Goal: Information Seeking & Learning: Check status

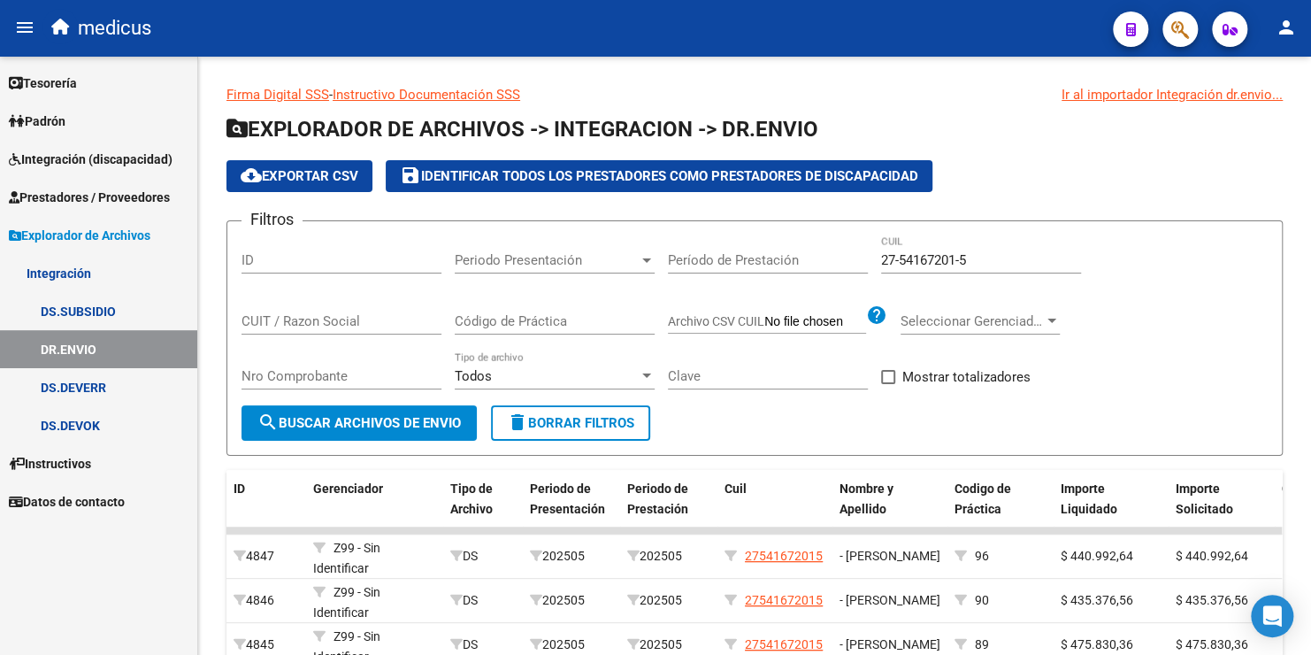
scroll to position [265, 0]
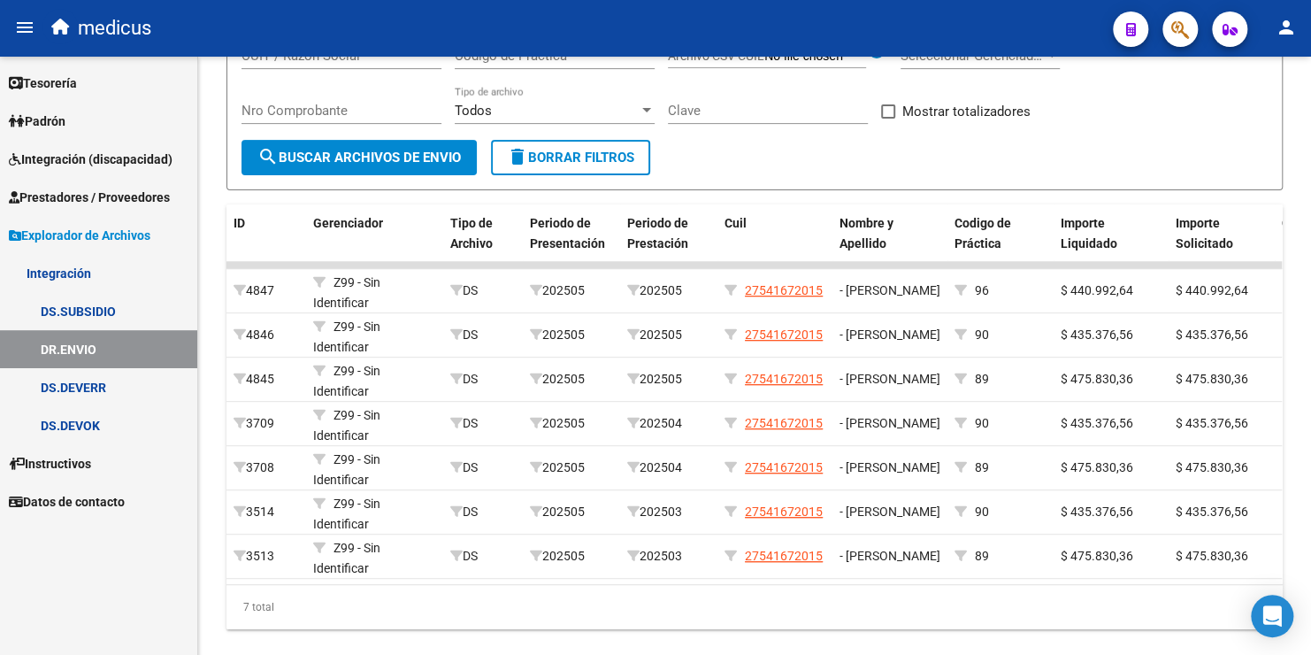
click at [107, 353] on link "DR.ENVIO" at bounding box center [98, 349] width 197 height 38
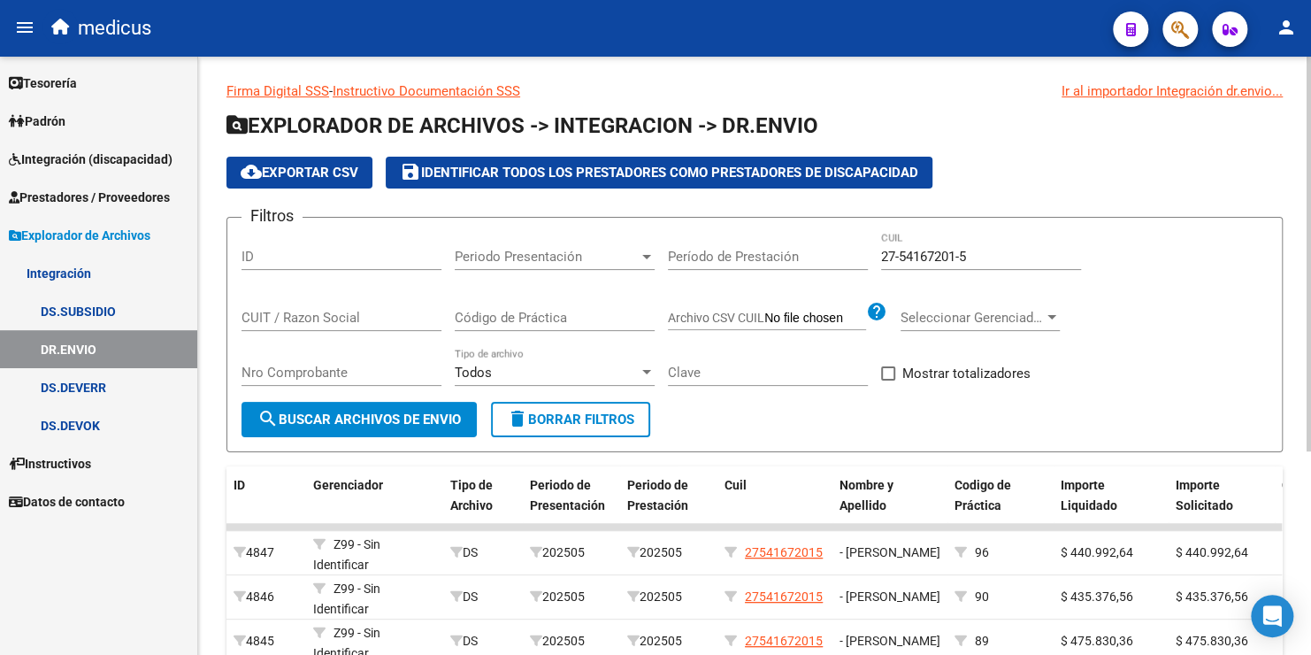
scroll to position [0, 0]
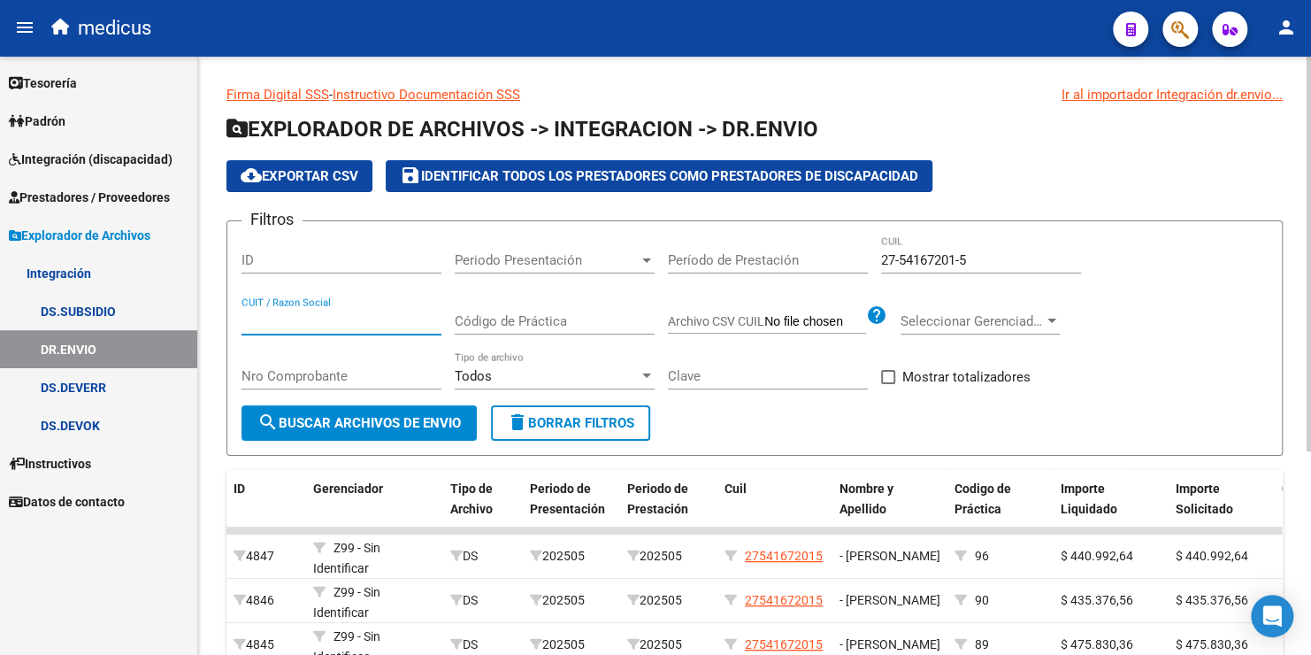
click at [351, 313] on input "CUIT / Razon Social" at bounding box center [342, 321] width 200 height 16
drag, startPoint x: 956, startPoint y: 264, endPoint x: 992, endPoint y: 273, distance: 36.5
click at [959, 265] on input "27-54167201-5" at bounding box center [981, 260] width 200 height 16
drag, startPoint x: 988, startPoint y: 256, endPoint x: 714, endPoint y: 223, distance: 276.2
click at [725, 225] on form "Filtros ID Periodo Presentación Periodo Presentación Período de Prestación 27-5…" at bounding box center [754, 337] width 1056 height 235
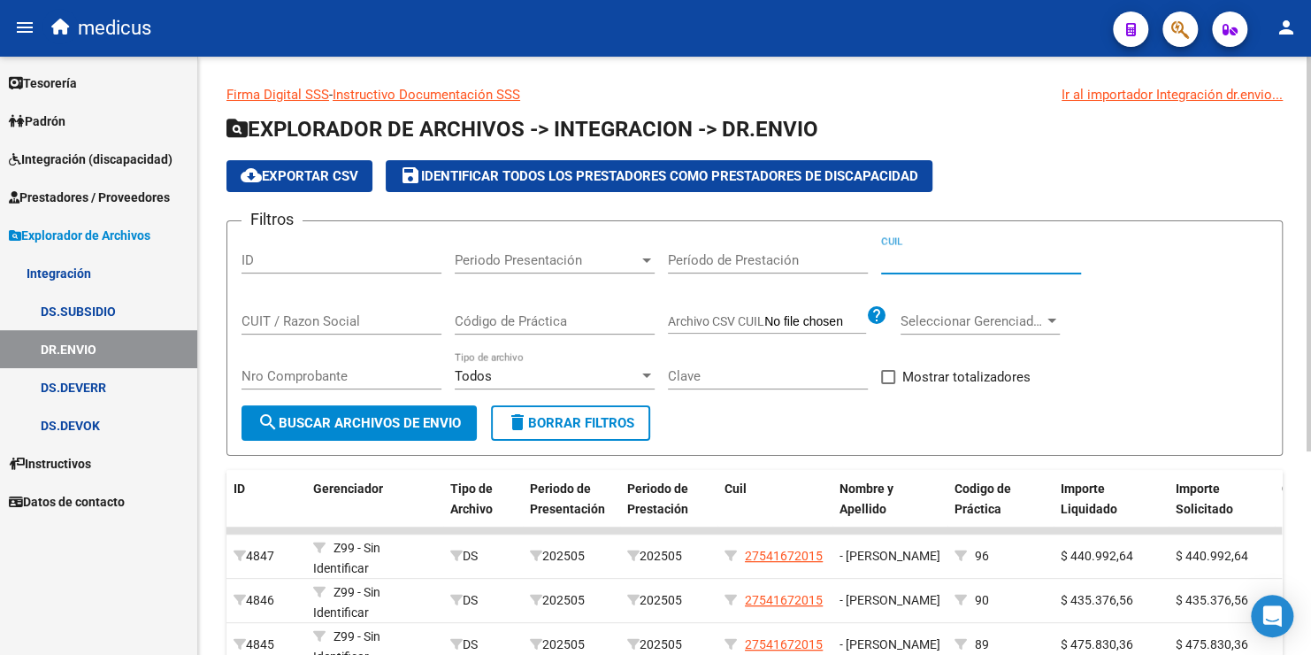
paste input "27-29636061-4"
type input "27-29636061-4"
click at [397, 424] on span "search Buscar Archivos de Envio" at bounding box center [358, 423] width 203 height 16
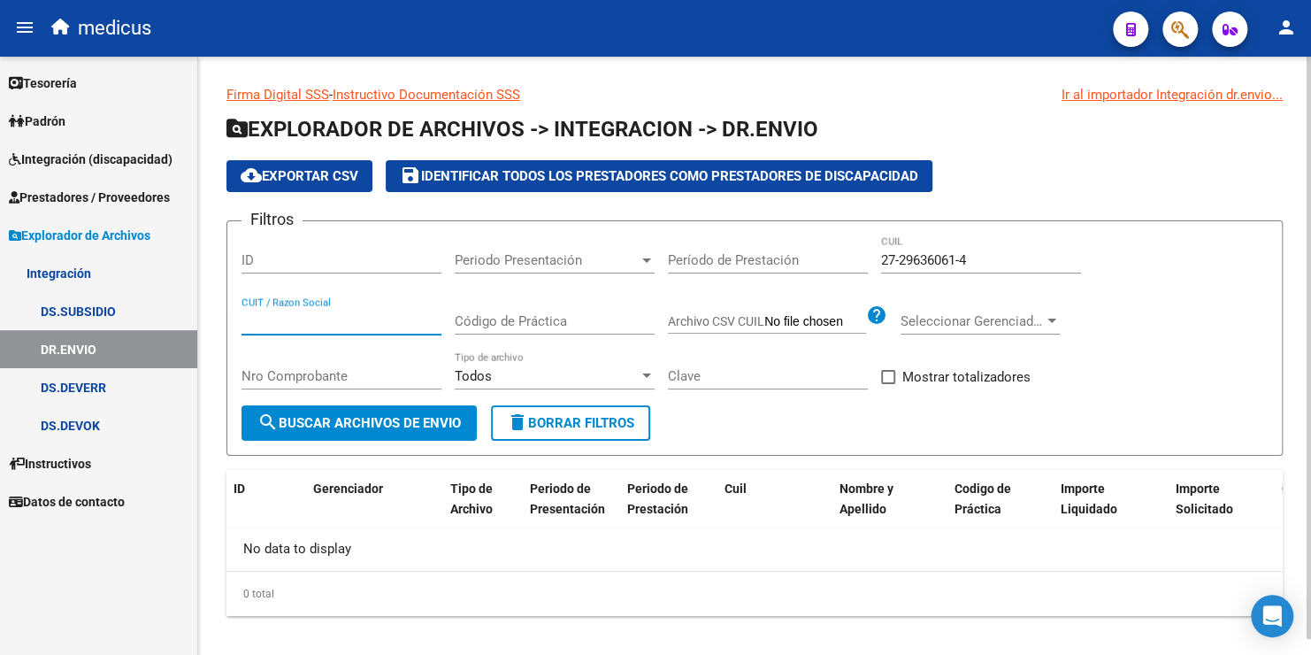
click at [298, 316] on input "CUIT / Razon Social" at bounding box center [342, 321] width 200 height 16
paste input "27296360614"
type input "27296360614"
drag, startPoint x: 996, startPoint y: 249, endPoint x: 953, endPoint y: 256, distance: 43.9
click at [953, 256] on div "27-29636061-4 CUIL" at bounding box center [981, 254] width 200 height 38
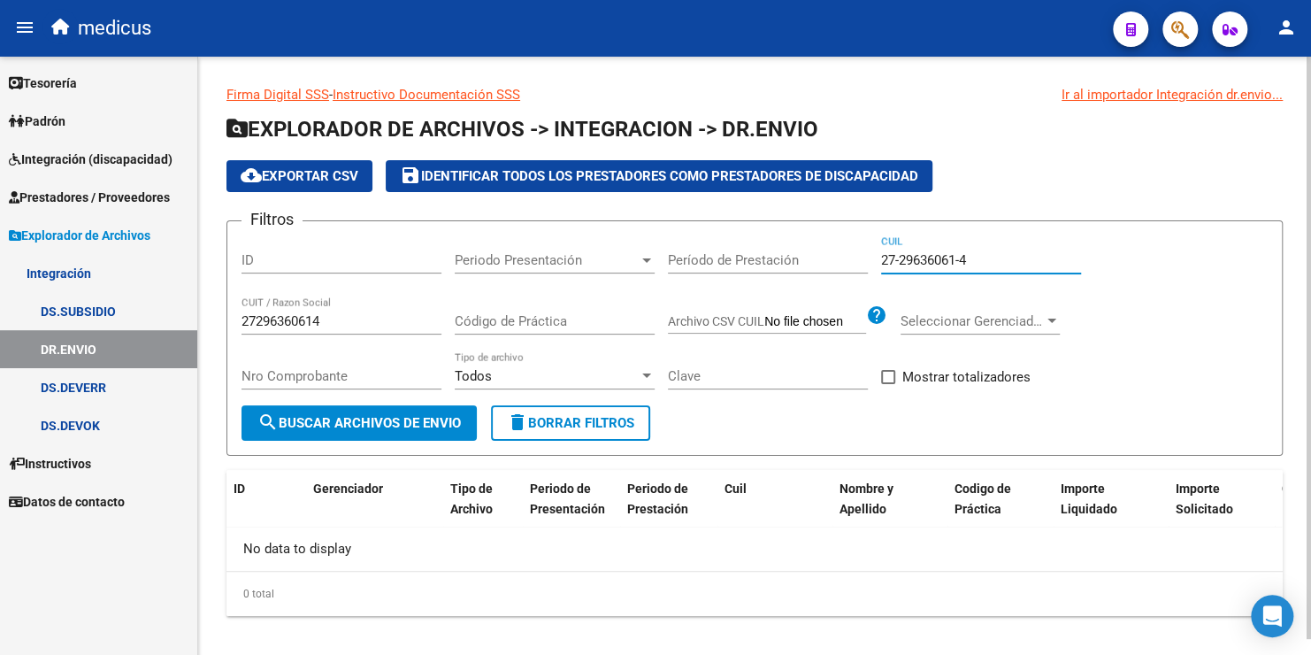
drag, startPoint x: 986, startPoint y: 257, endPoint x: 833, endPoint y: 234, distance: 154.9
click at [834, 235] on div "Filtros ID Periodo Presentación Periodo Presentación Período de Prestación 27-2…" at bounding box center [755, 320] width 1026 height 170
click at [417, 430] on button "search Buscar Archivos de Envio" at bounding box center [359, 422] width 235 height 35
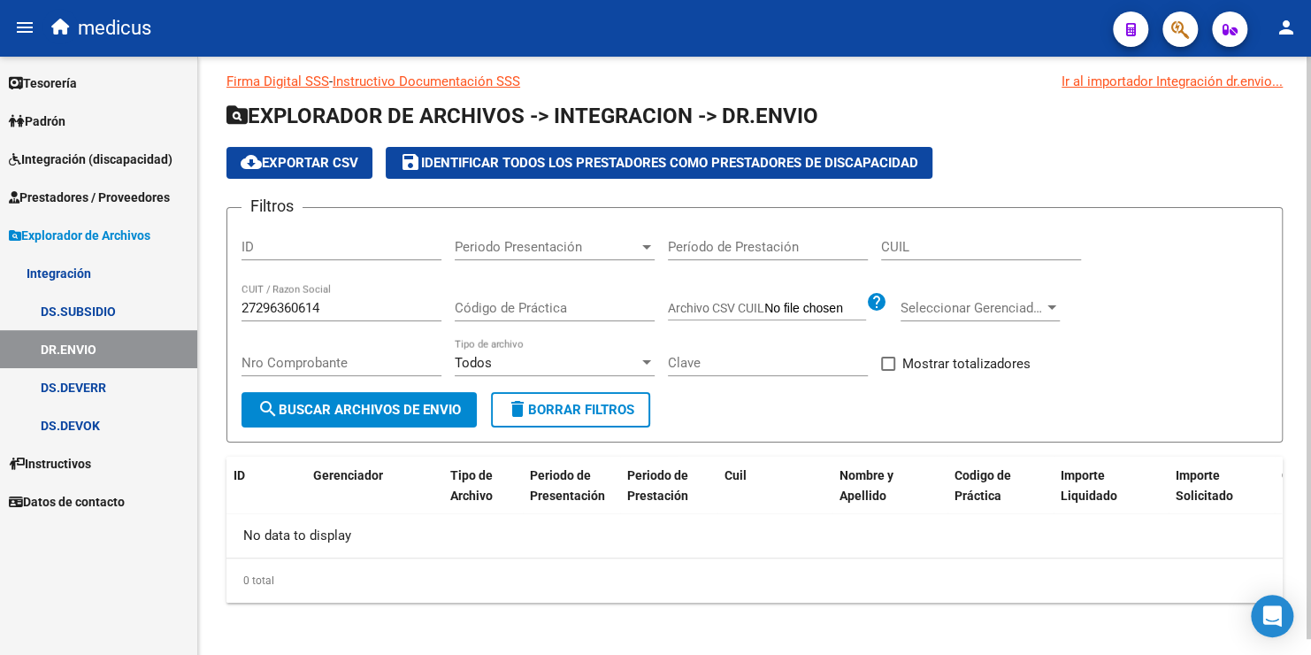
scroll to position [16, 0]
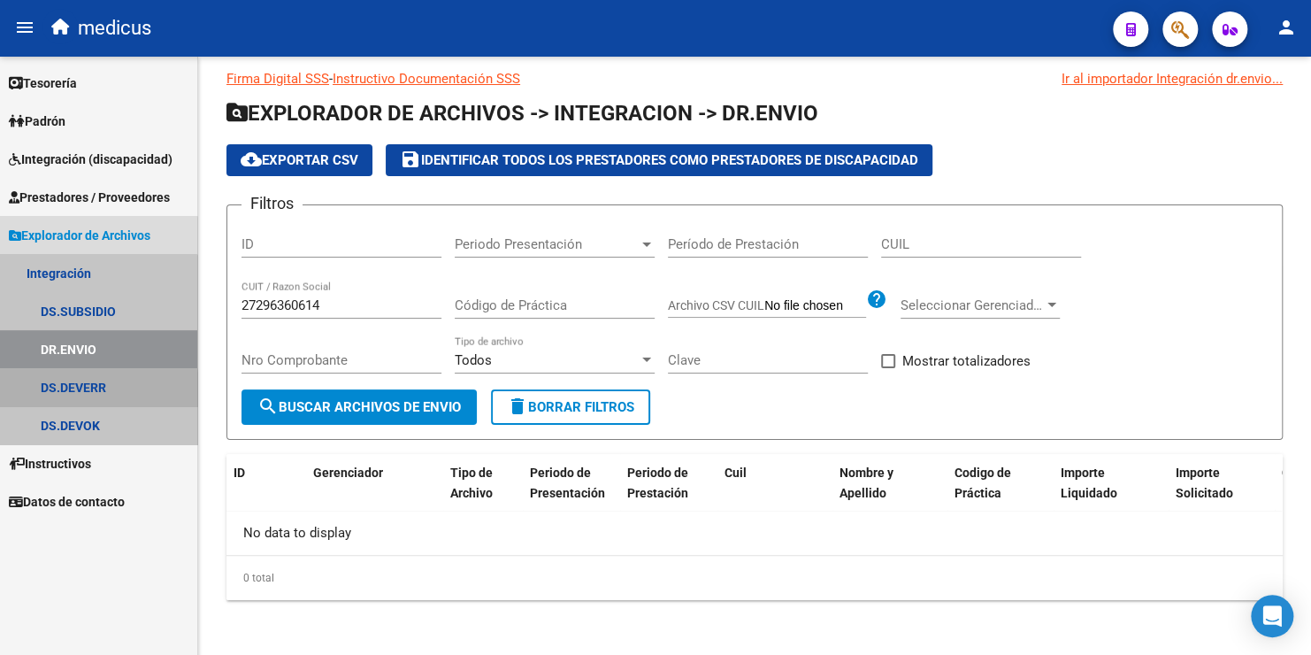
click at [94, 391] on link "DS.DEVERR" at bounding box center [98, 387] width 197 height 38
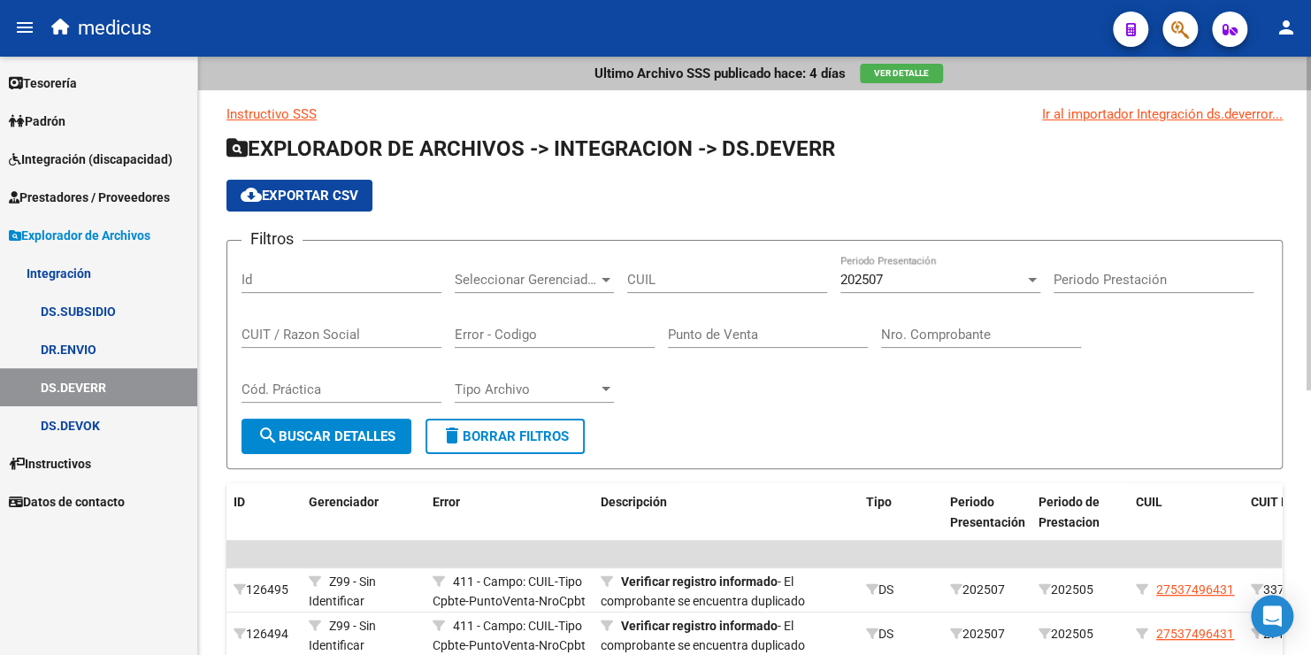
click at [365, 324] on div "CUIT / Razon Social" at bounding box center [342, 329] width 200 height 38
paste input "27296360614"
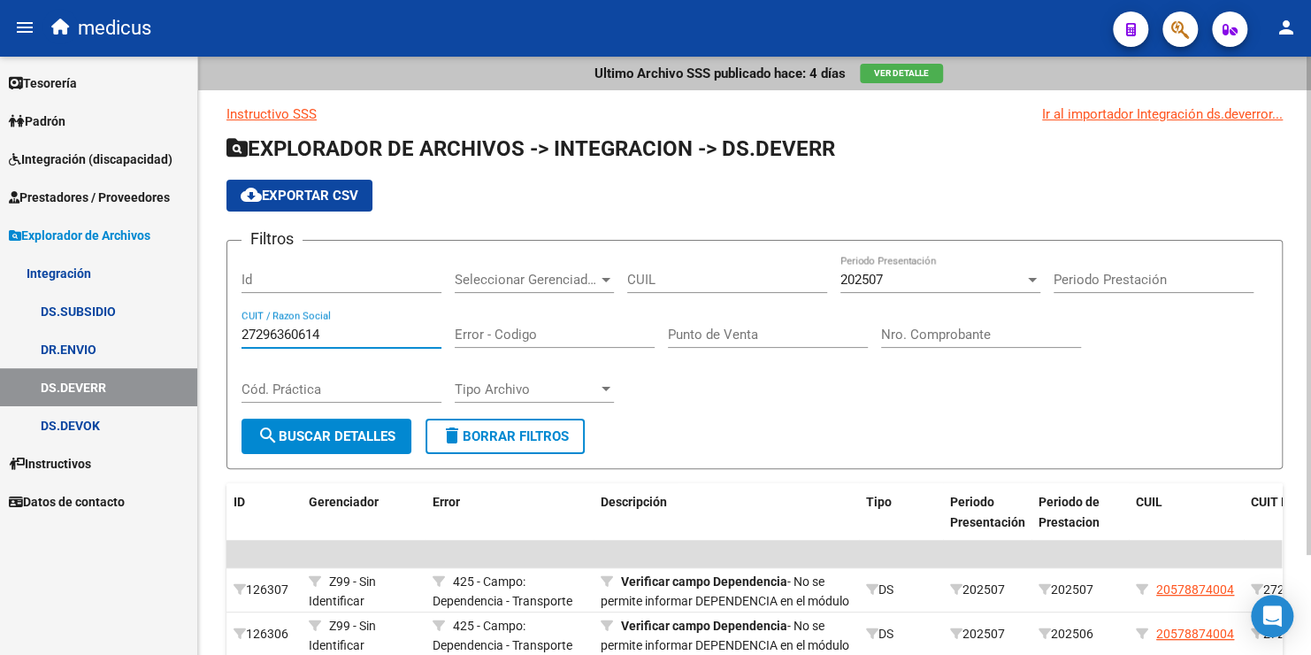
type input "27296360614"
click at [896, 287] on div "202507 Periodo Presentación" at bounding box center [941, 274] width 200 height 38
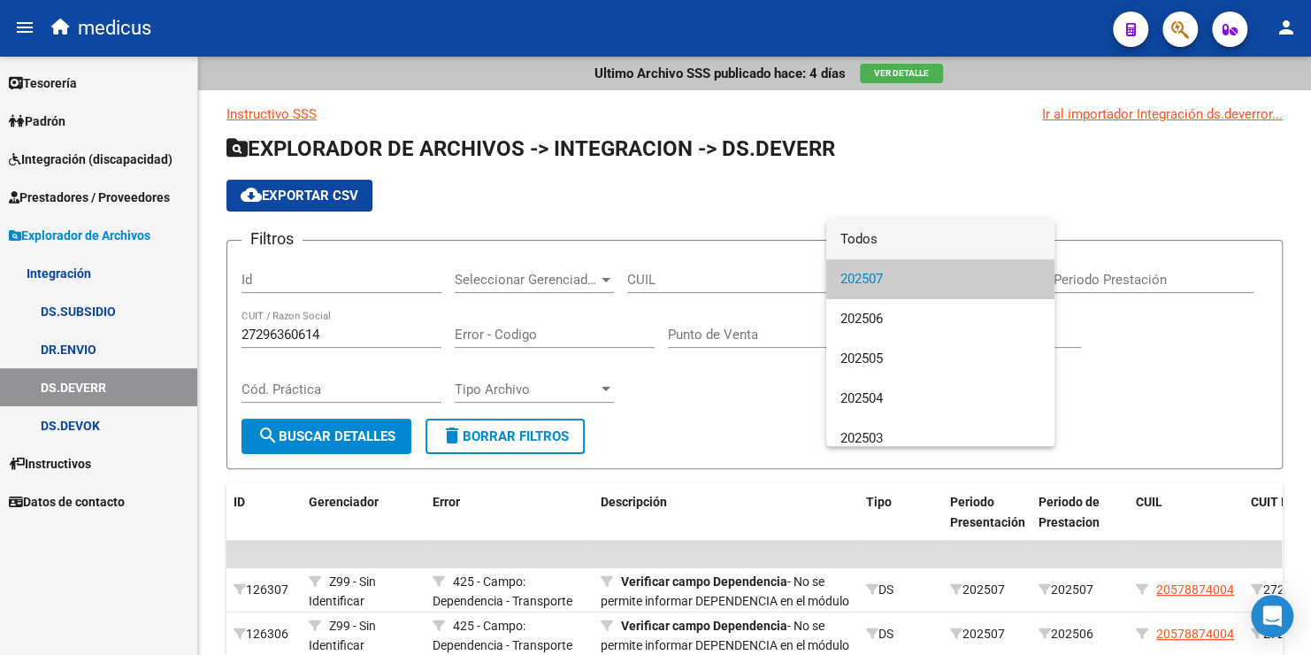
click at [885, 243] on span "Todos" at bounding box center [941, 239] width 200 height 40
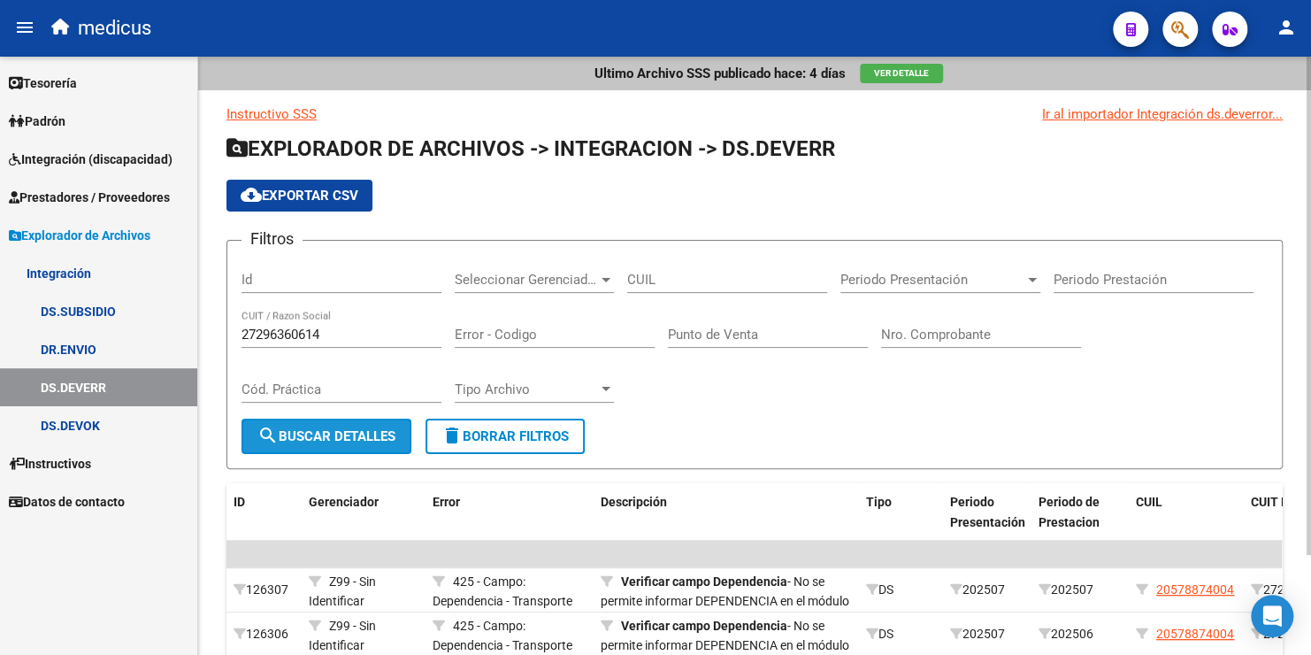
click at [338, 424] on button "search Buscar Detalles" at bounding box center [327, 435] width 170 height 35
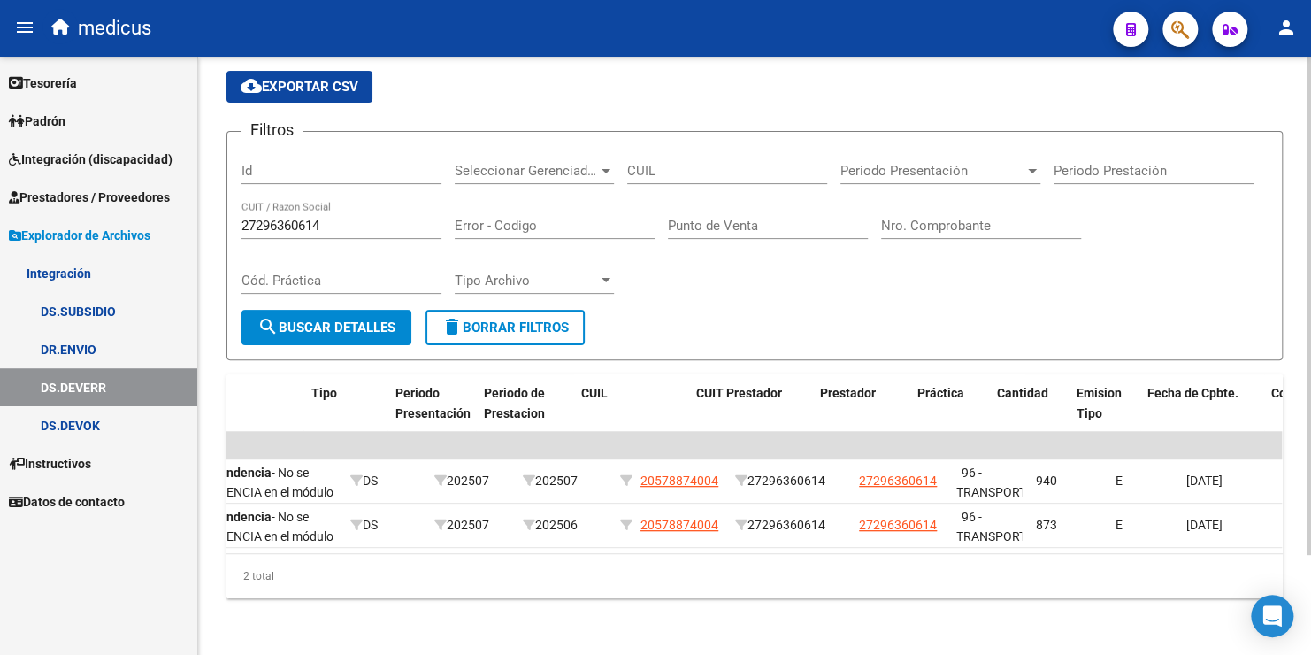
scroll to position [0, 555]
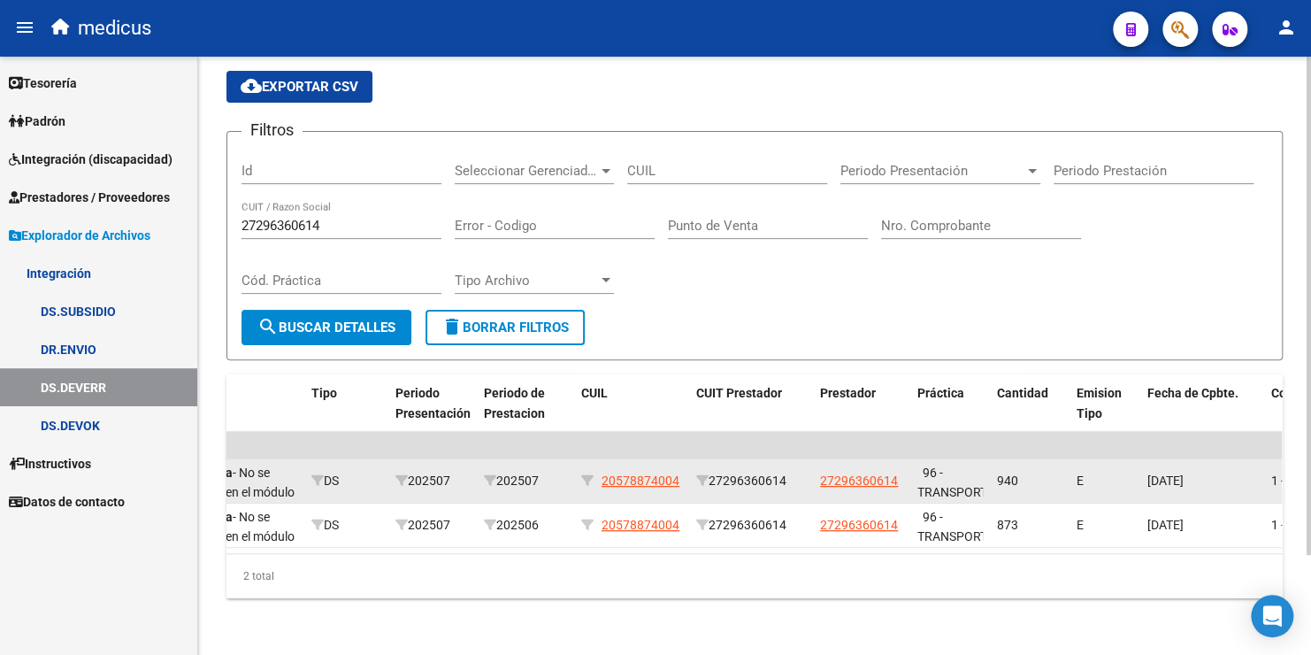
click at [1247, 476] on div "[DATE]" at bounding box center [1203, 481] width 110 height 20
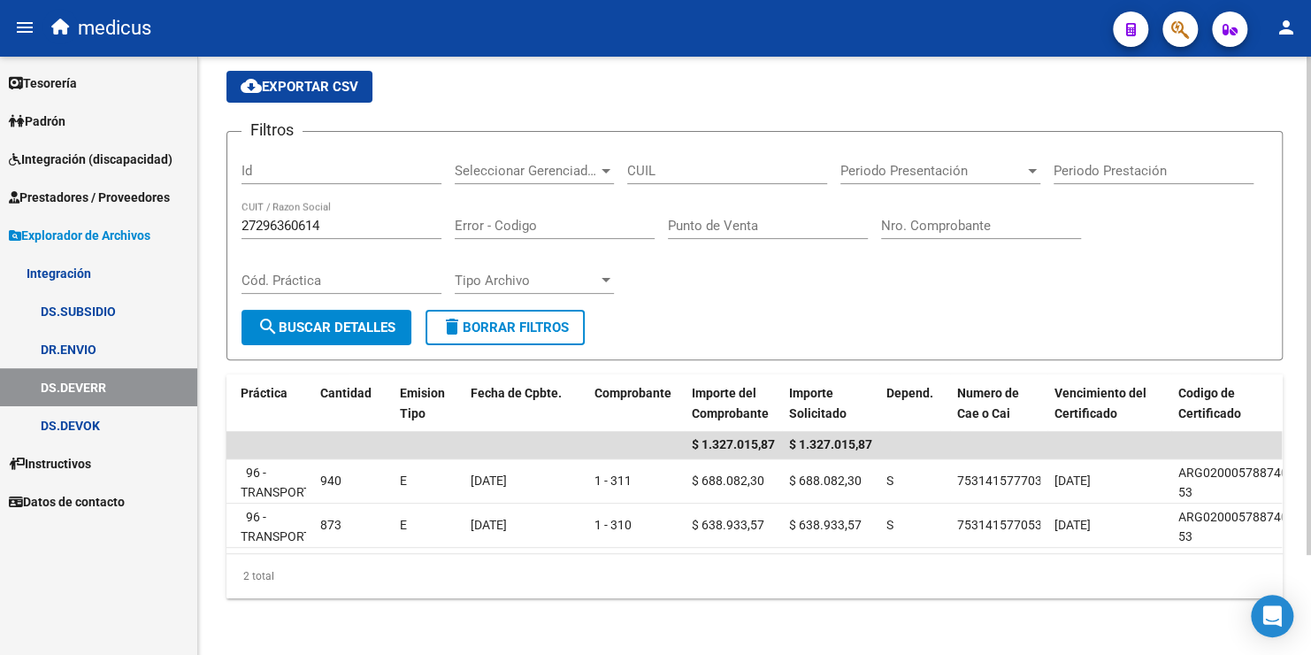
scroll to position [0, 205]
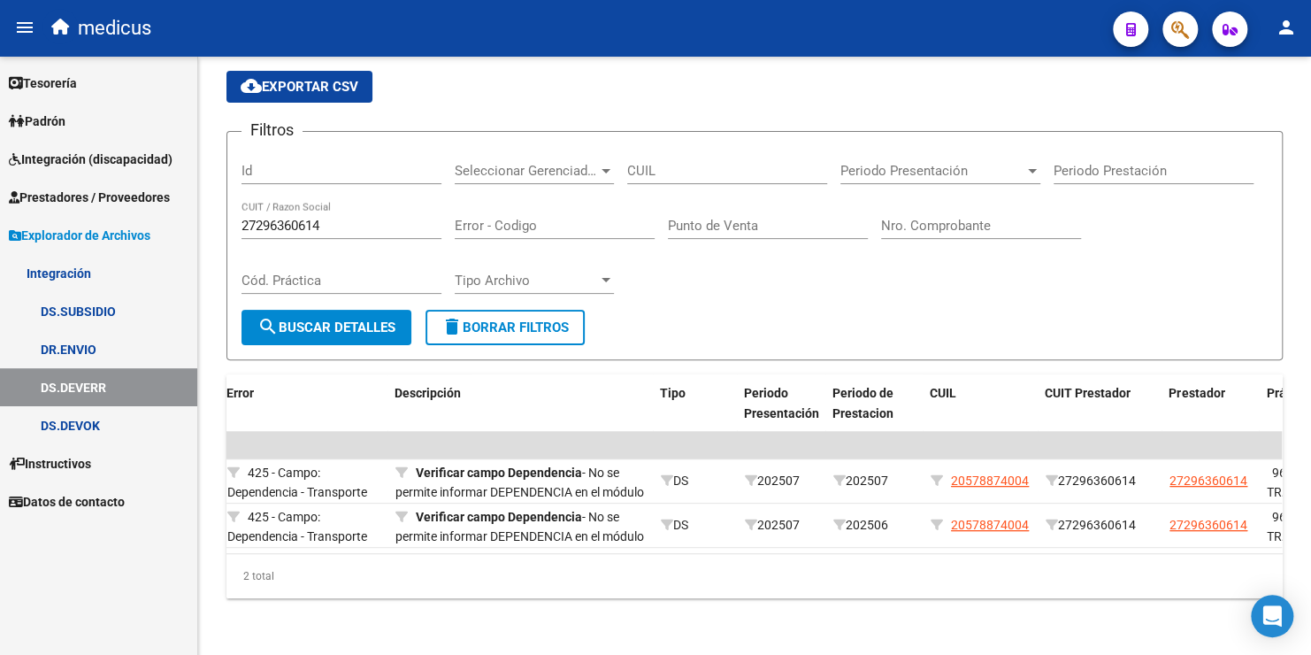
click at [80, 426] on link "DS.DEVOK" at bounding box center [98, 425] width 197 height 38
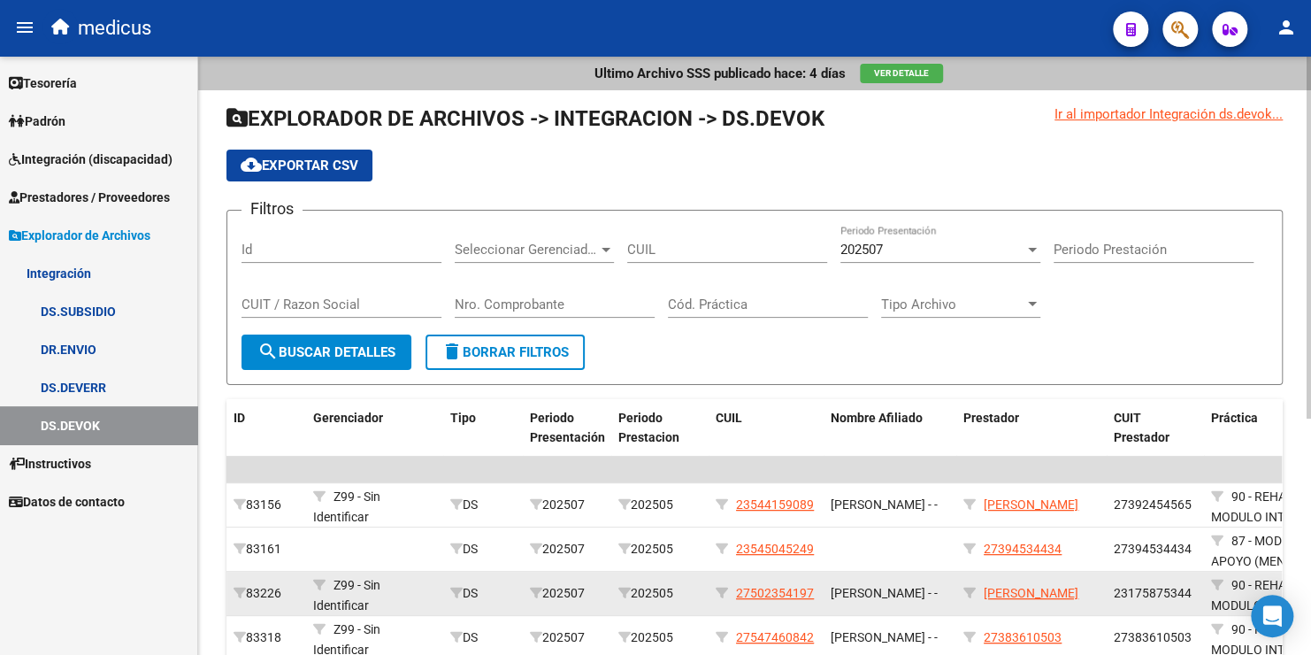
scroll to position [3, 0]
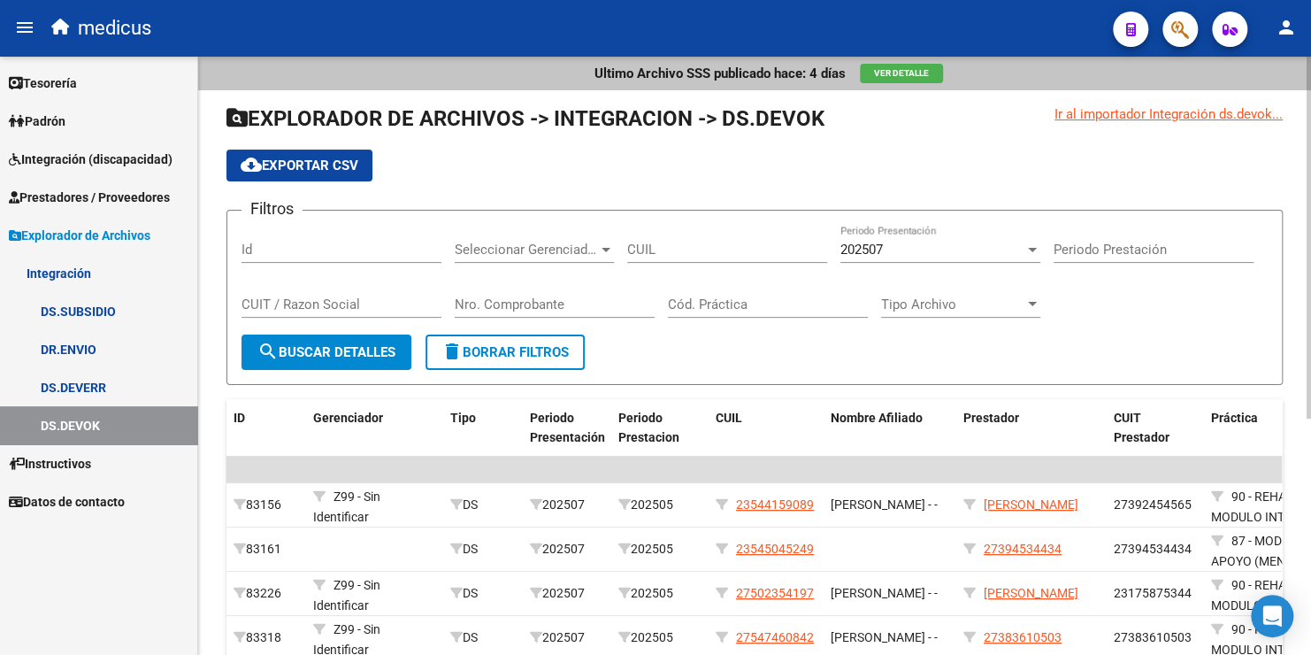
click at [345, 303] on input "CUIT / Razon Social" at bounding box center [342, 304] width 200 height 16
paste input "27296360614"
type input "27296360614"
click at [914, 246] on div "202507" at bounding box center [933, 250] width 184 height 16
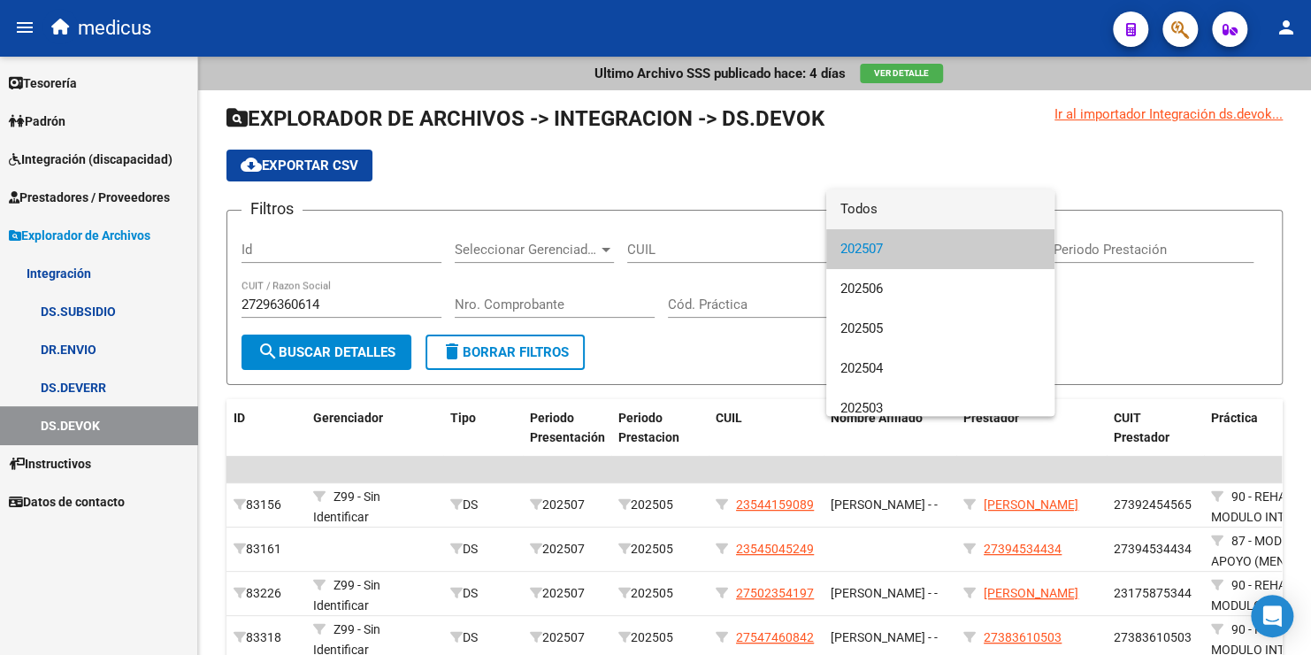
click at [899, 212] on span "Todos" at bounding box center [941, 209] width 200 height 40
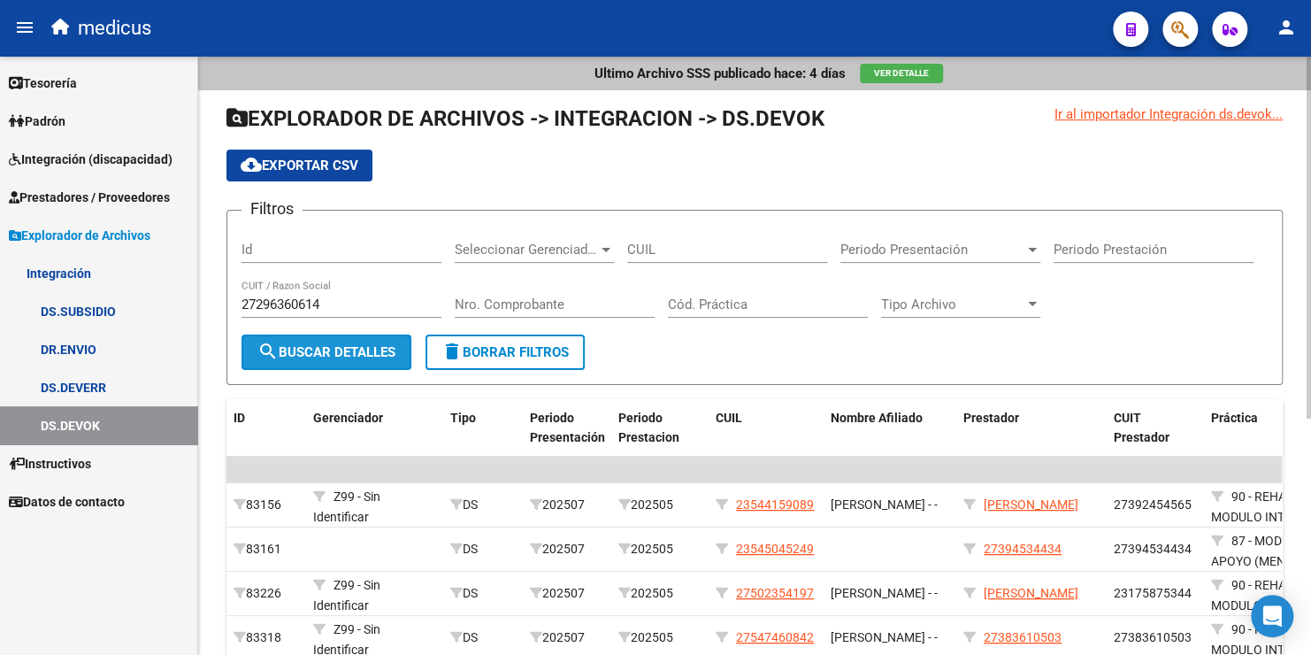
click at [298, 337] on button "search Buscar Detalles" at bounding box center [327, 351] width 170 height 35
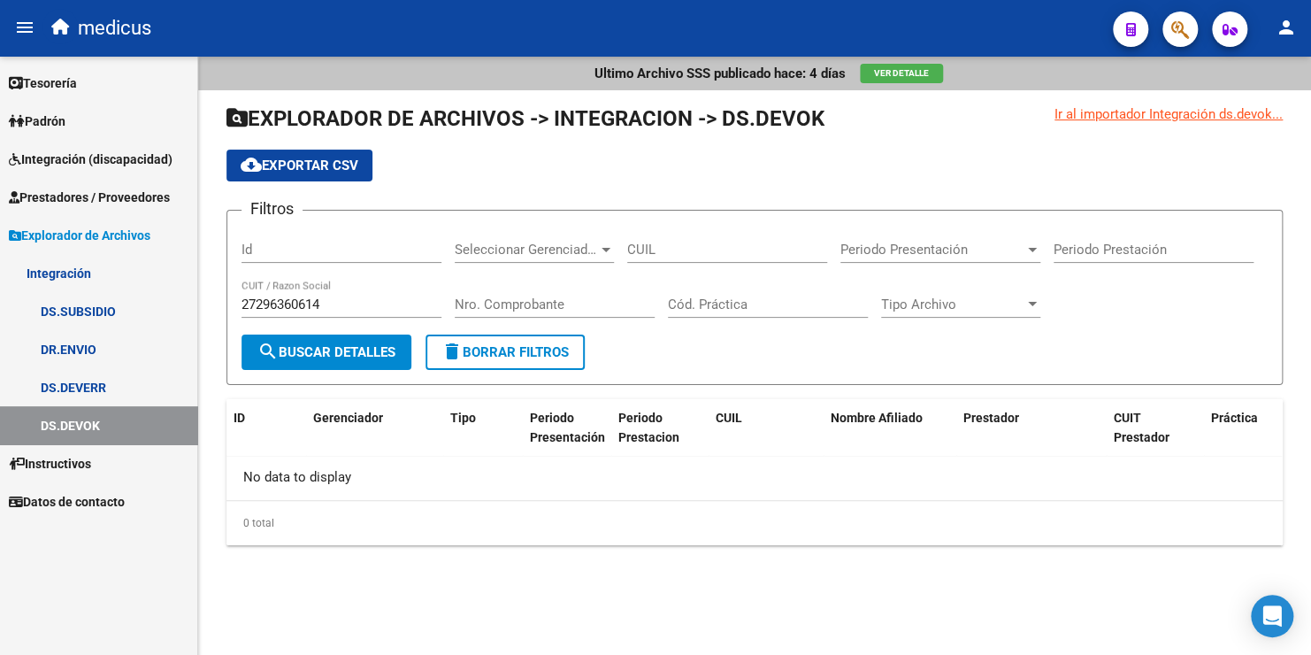
click at [96, 384] on link "DS.DEVERR" at bounding box center [98, 387] width 197 height 38
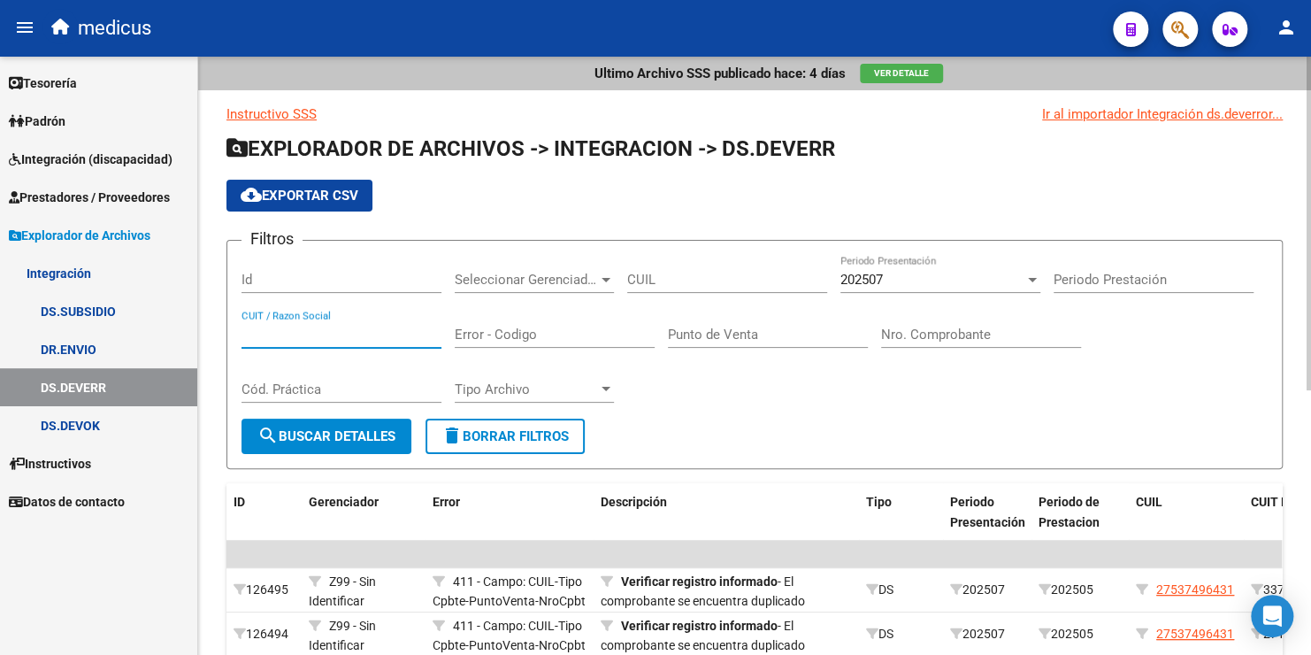
click at [283, 329] on input "CUIT / Razon Social" at bounding box center [342, 334] width 200 height 16
paste input "27296360614"
type input "27296360614"
click at [973, 287] on div "202507 Periodo Presentación" at bounding box center [941, 274] width 200 height 38
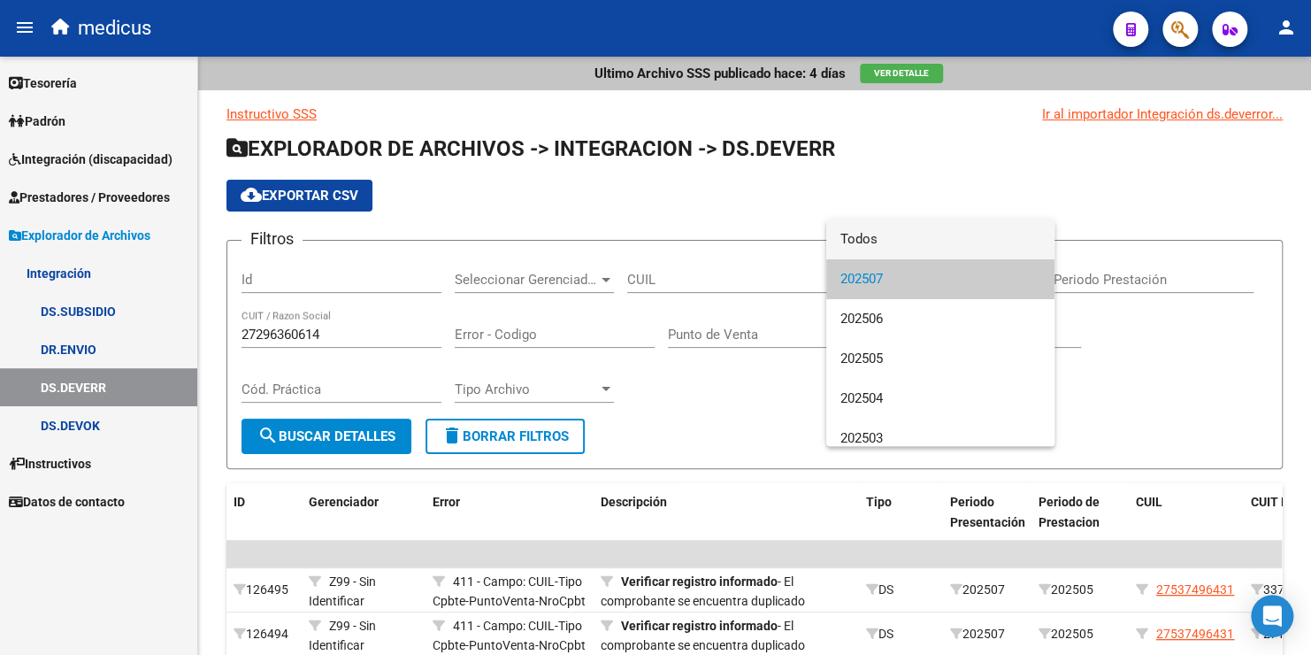
click at [914, 245] on span "Todos" at bounding box center [941, 239] width 200 height 40
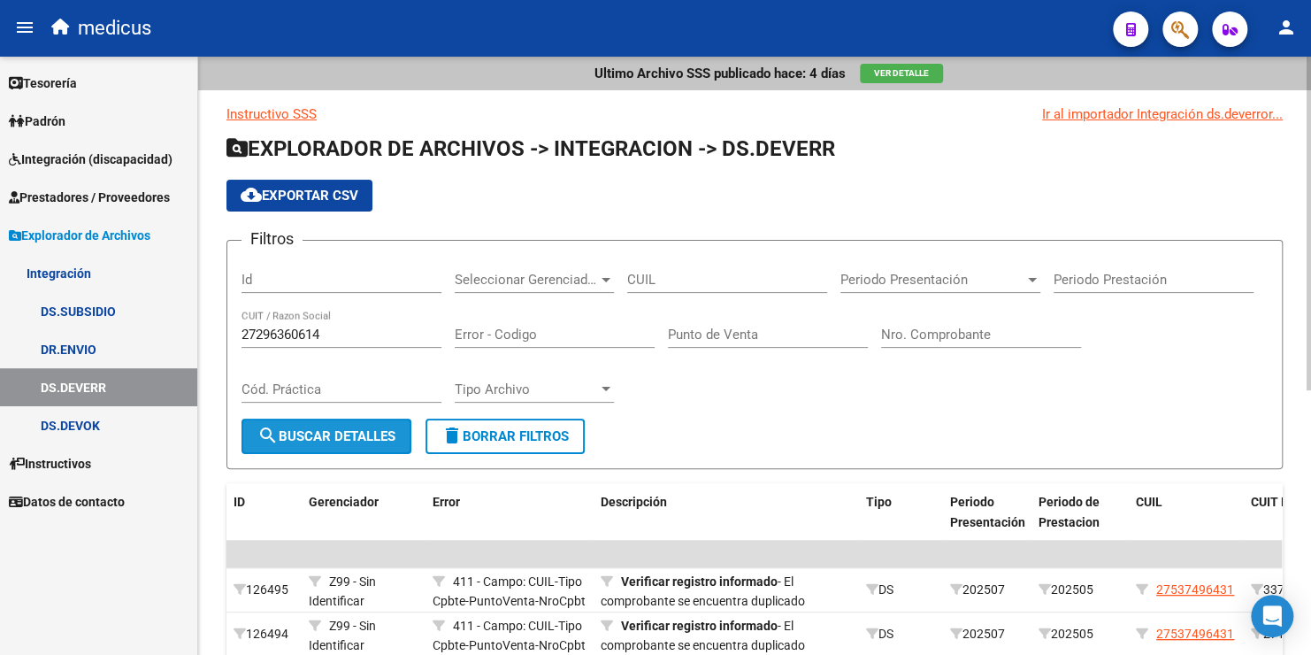
click at [326, 425] on button "search Buscar Detalles" at bounding box center [327, 435] width 170 height 35
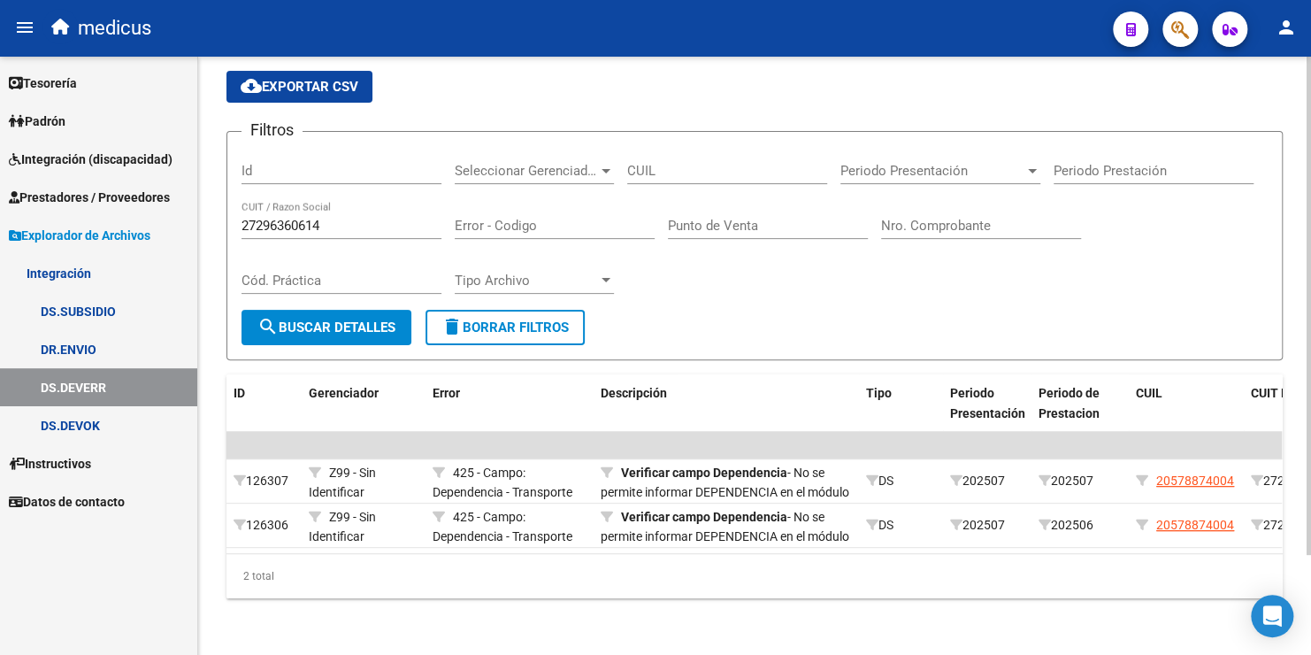
scroll to position [119, 0]
click at [94, 352] on link "DR.ENVIO" at bounding box center [98, 349] width 197 height 38
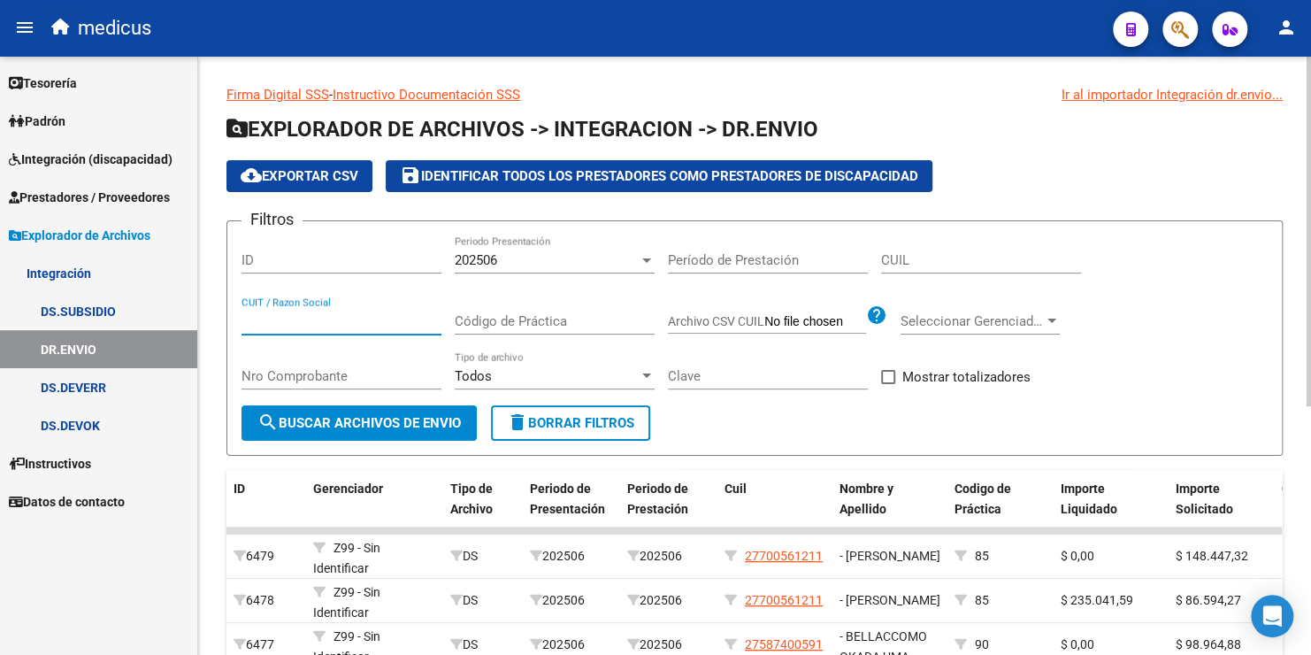
click at [363, 321] on input "CUIT / Razon Social" at bounding box center [342, 321] width 200 height 16
paste input "27296360614"
type input "27296360614"
click at [603, 257] on div "202506" at bounding box center [547, 260] width 184 height 16
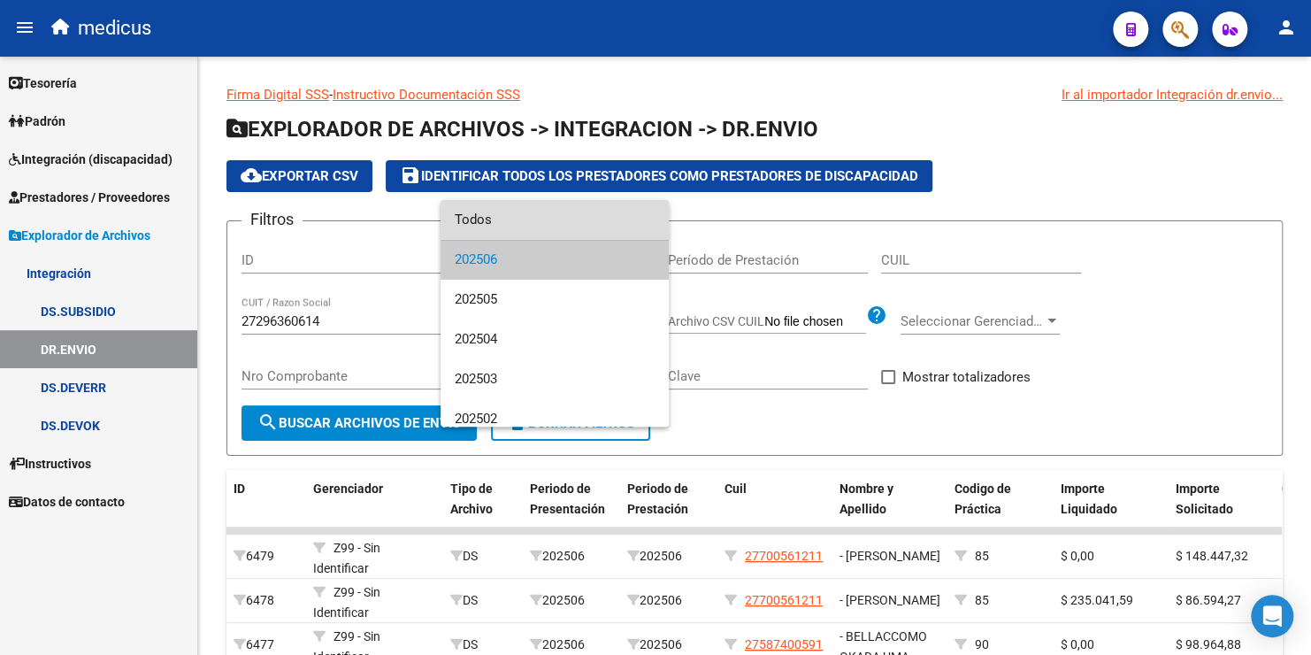
click at [557, 216] on span "Todos" at bounding box center [555, 220] width 200 height 40
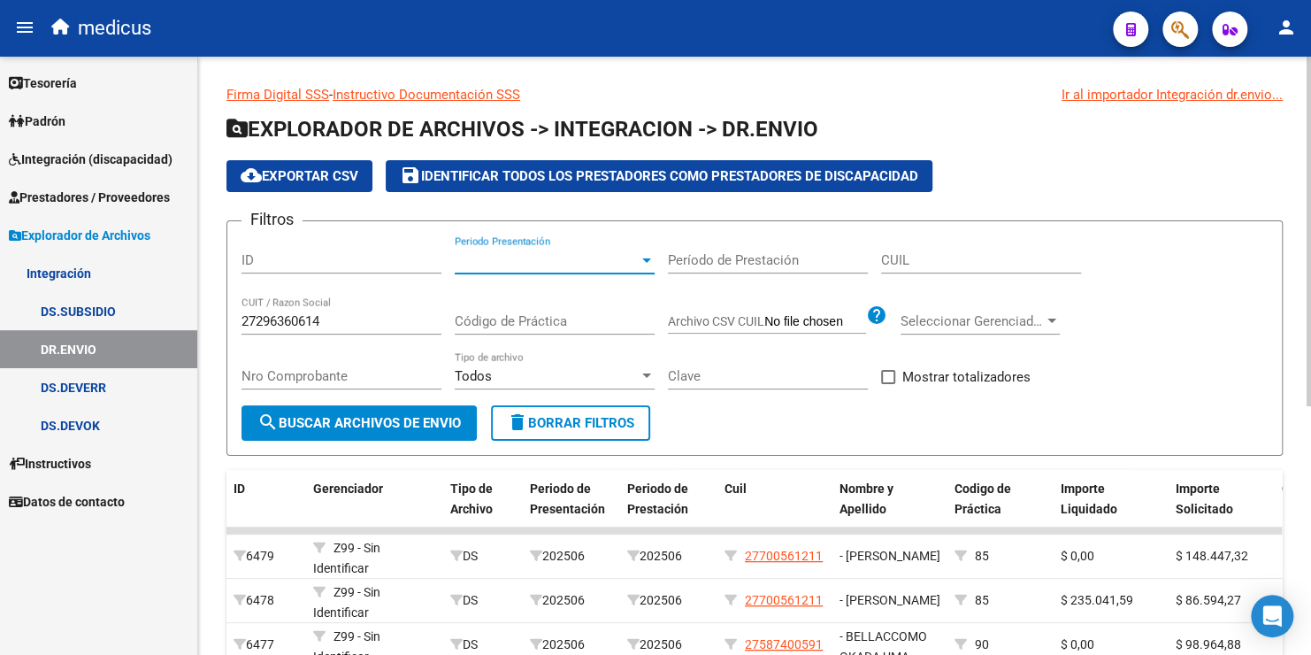
click at [377, 415] on span "search Buscar Archivos de Envio" at bounding box center [358, 423] width 203 height 16
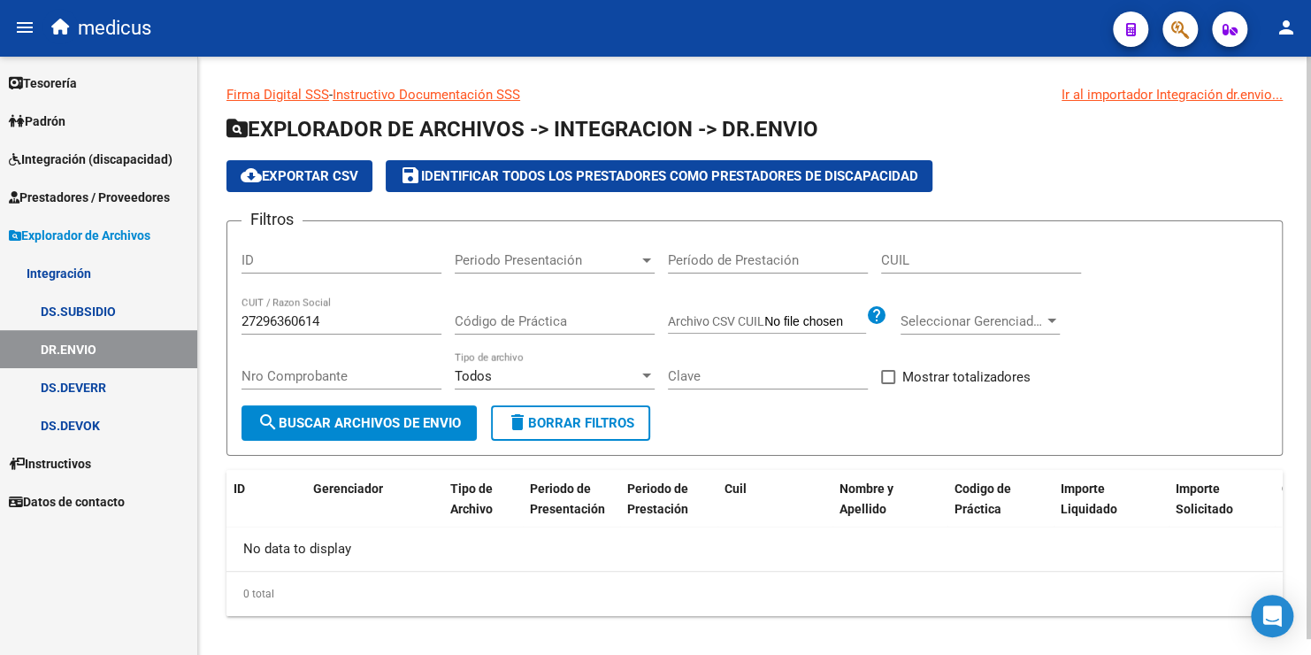
click at [902, 426] on form "Filtros ID Periodo Presentación Periodo Presentación Período de Prestación CUIL…" at bounding box center [754, 337] width 1056 height 235
drag, startPoint x: 333, startPoint y: 319, endPoint x: 210, endPoint y: 314, distance: 123.1
click at [210, 314] on div "Firma Digital SSS - Instructivo Documentación SSS Ir al importador Integración …" at bounding box center [754, 365] width 1113 height 616
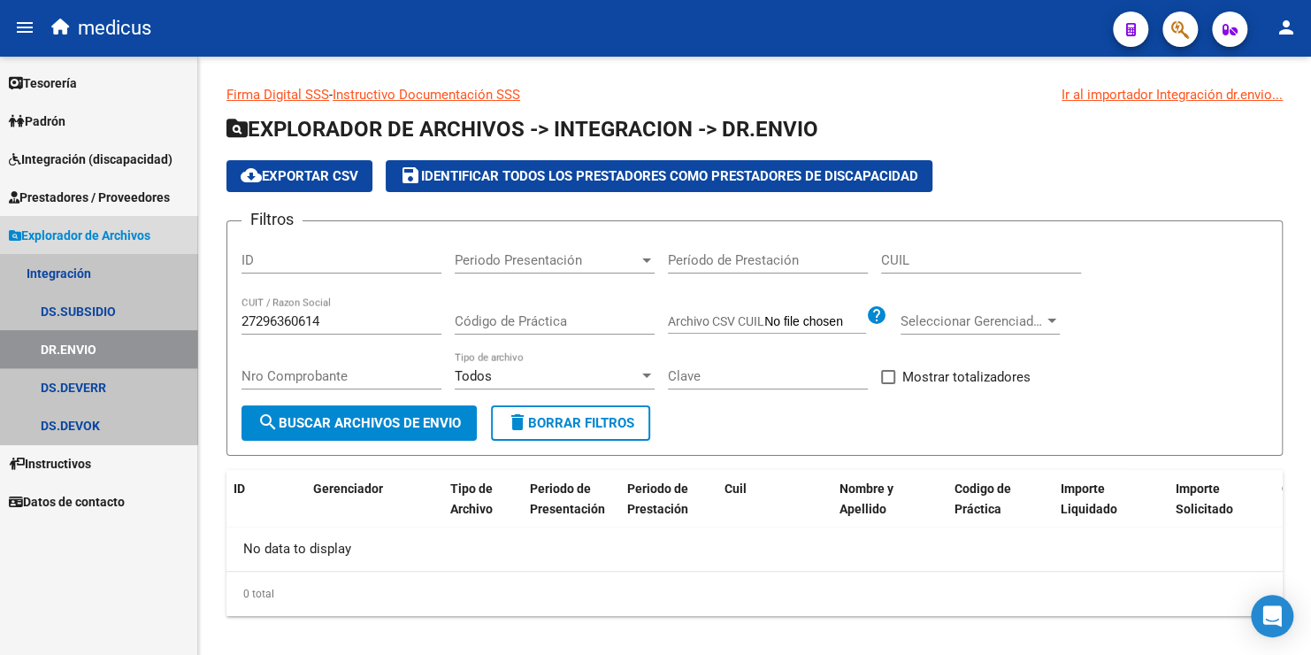
click at [91, 346] on link "DR.ENVIO" at bounding box center [98, 349] width 197 height 38
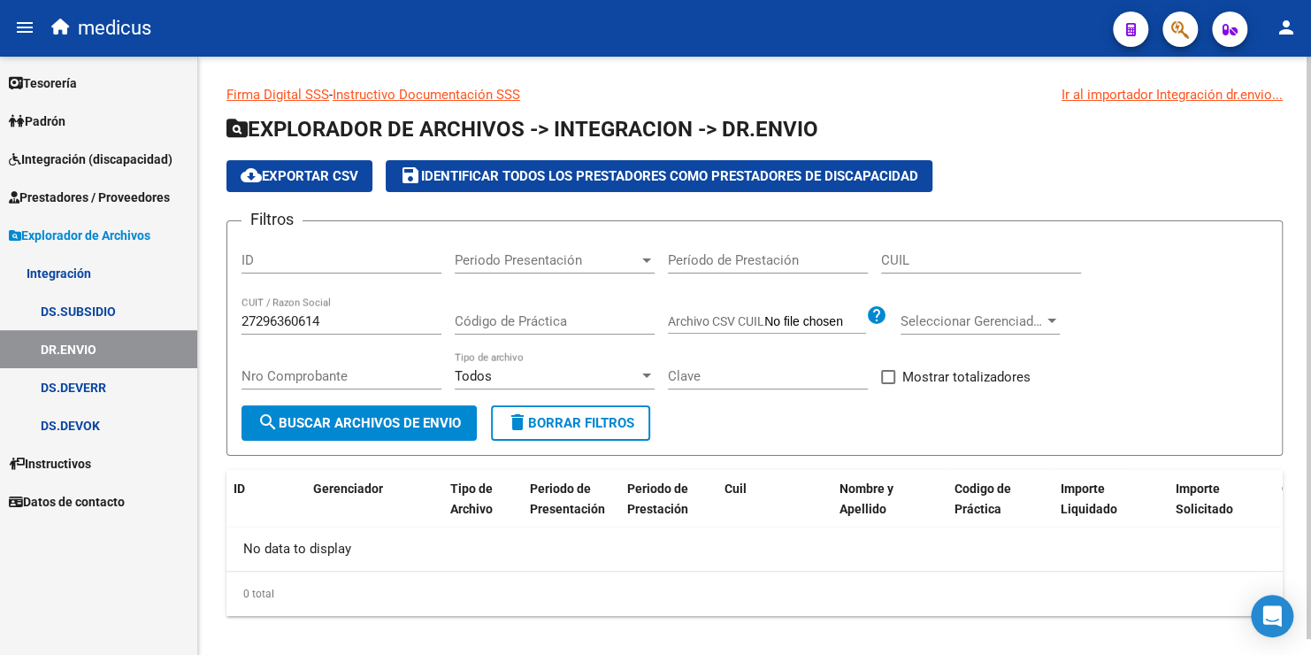
click at [367, 421] on span "search Buscar Archivos de Envio" at bounding box center [358, 423] width 203 height 16
